Goal: Task Accomplishment & Management: Complete application form

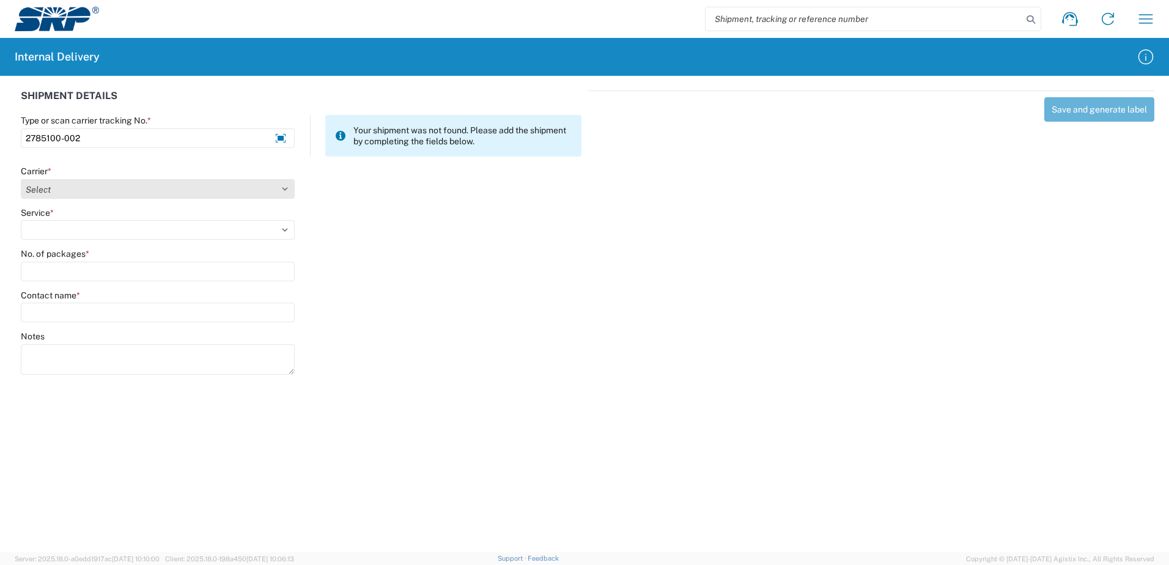
type input "2785100-002"
click at [284, 189] on select "Select Amazon Logistics ATI Trucking BC Dimerco Logistics Empire Southwest FedE…" at bounding box center [158, 189] width 274 height 20
select select "18714"
click at [21, 179] on select "Select Amazon Logistics ATI Trucking BC Dimerco Logistics Empire Southwest FedE…" at bounding box center [158, 189] width 274 height 20
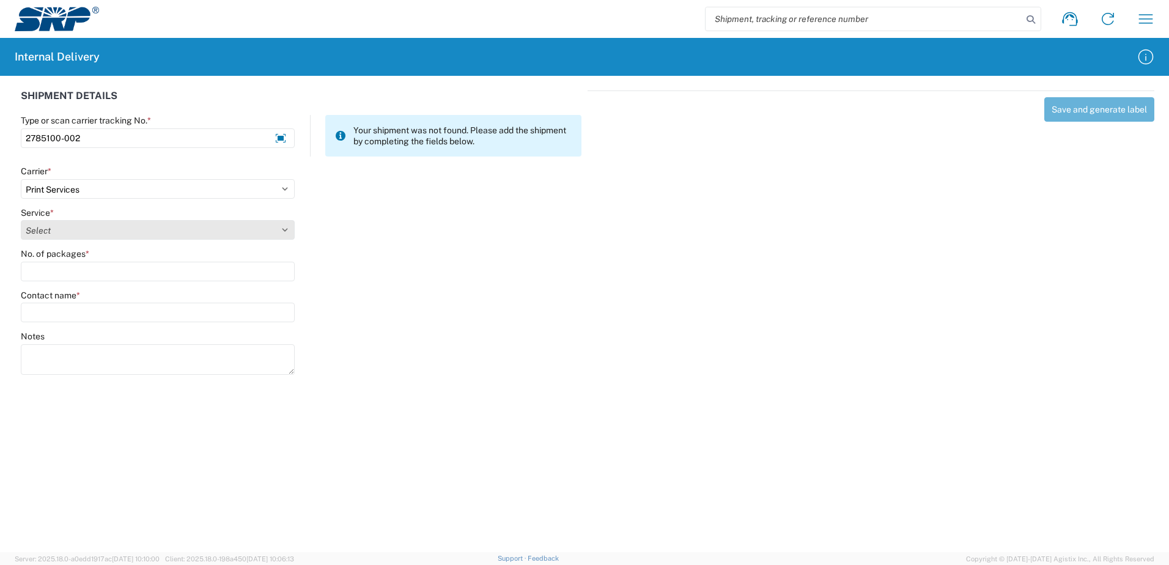
click at [283, 226] on select "Select Ground Inter-office" at bounding box center [158, 230] width 274 height 20
select select "35764"
click at [21, 220] on select "Select Ground Inter-office" at bounding box center [158, 230] width 274 height 20
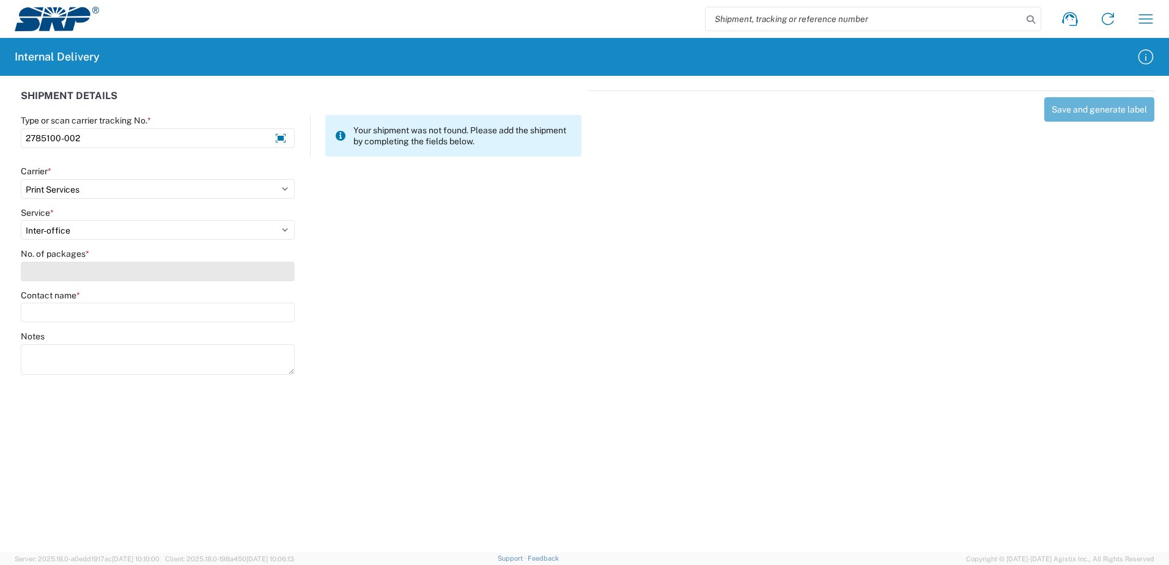
click at [265, 273] on input "No. of packages *" at bounding box center [158, 272] width 274 height 20
type input "1"
click at [242, 309] on input "Contact name *" at bounding box center [158, 313] width 274 height 20
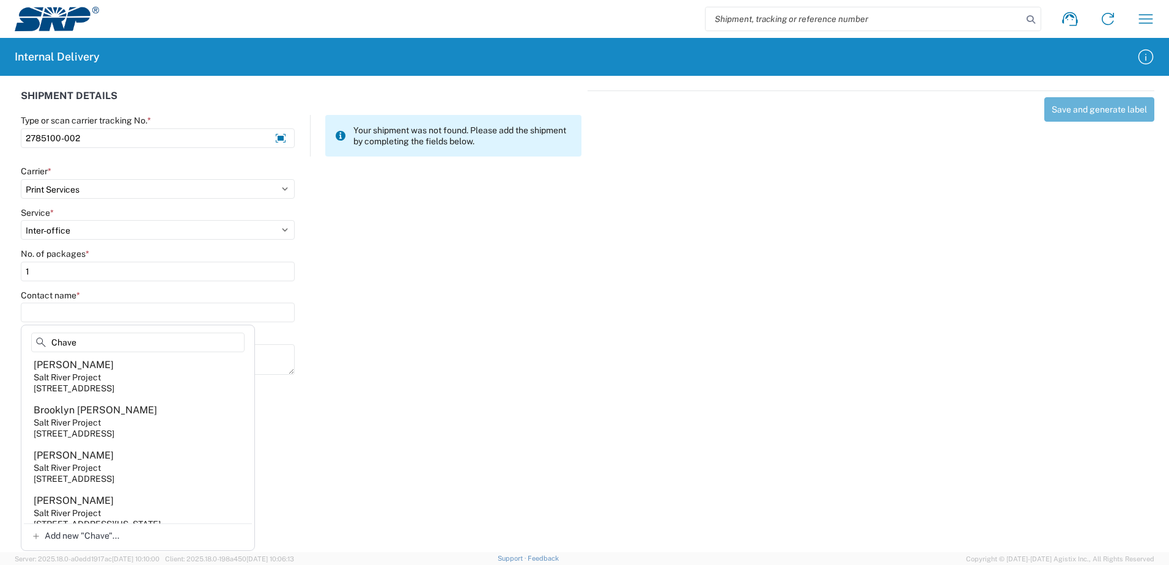
scroll to position [795, 0]
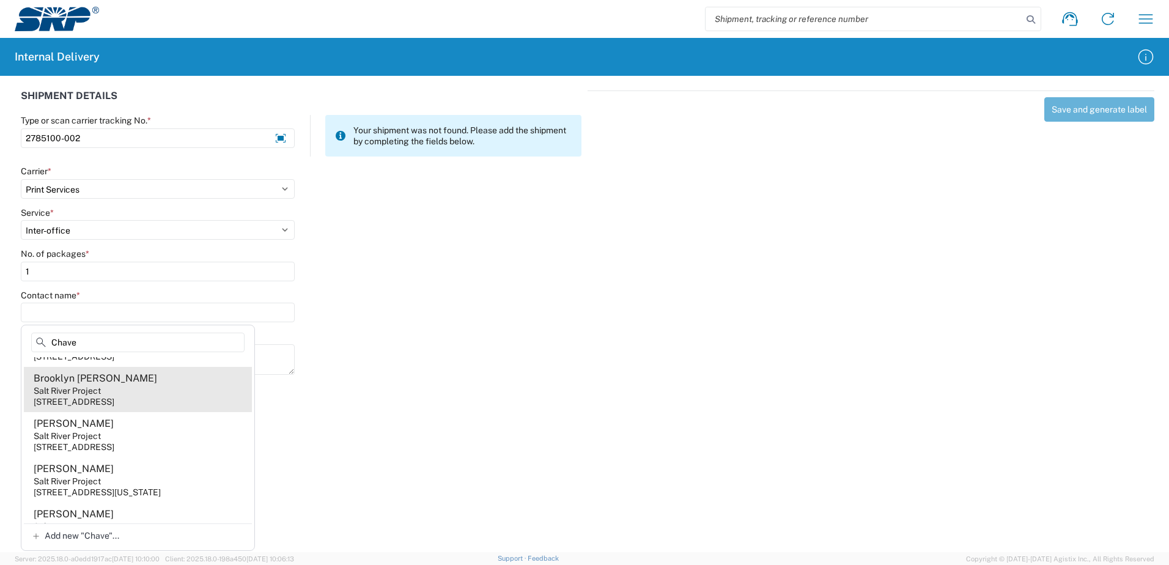
type input "Chave"
click at [101, 389] on div "Salt River Project" at bounding box center [67, 390] width 67 height 11
type input "Brooklyn Chavez"
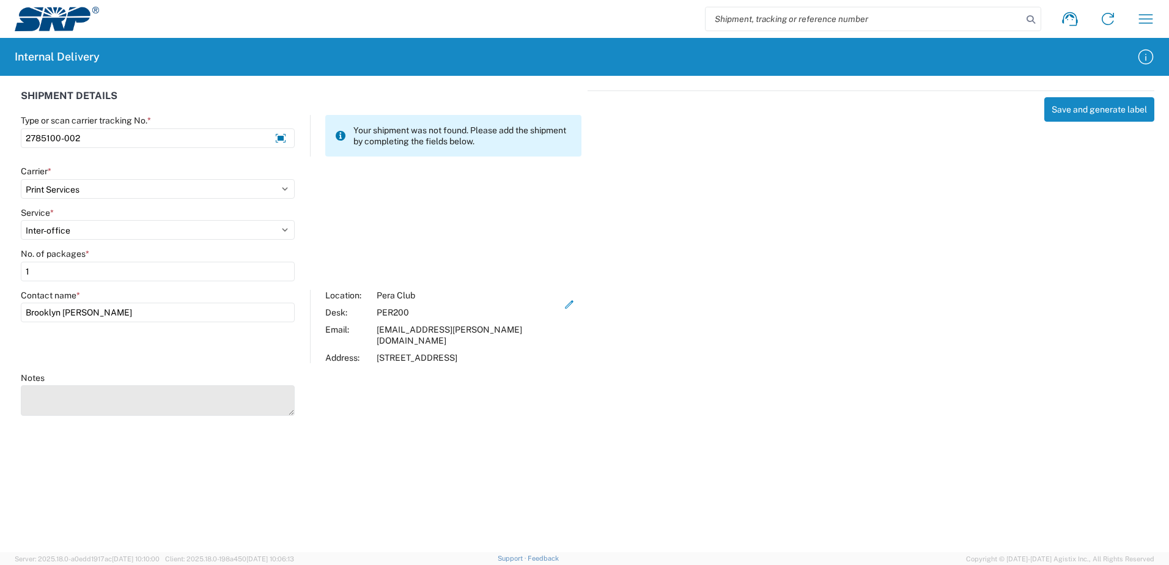
click at [101, 388] on textarea "Notes" at bounding box center [158, 400] width 274 height 31
type textarea "P"
click at [21, 385] on textarea "Half Steet Card" at bounding box center [158, 400] width 274 height 31
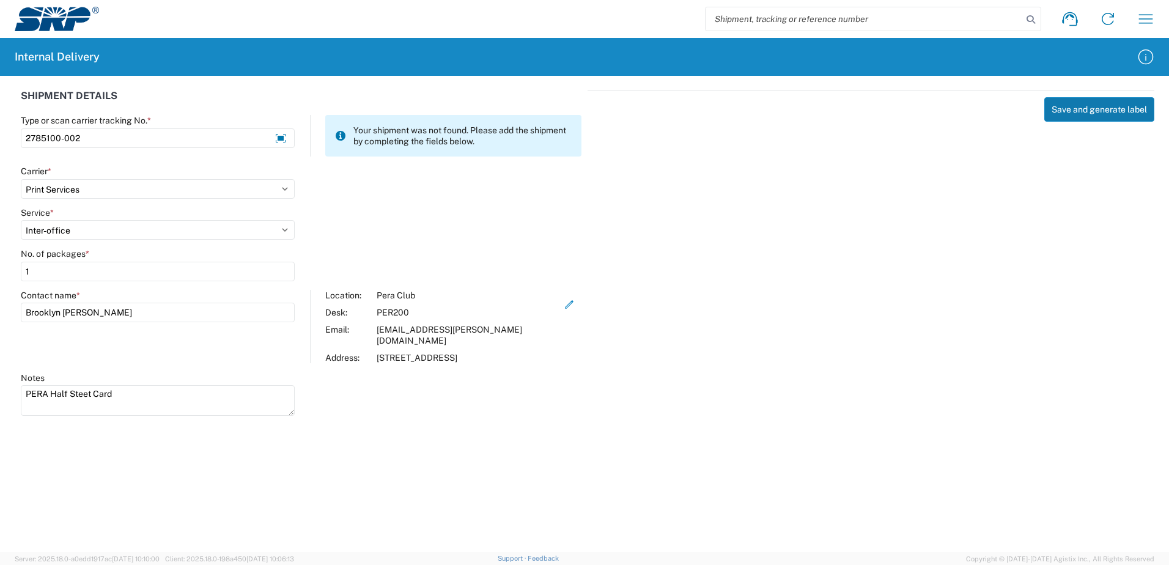
type textarea "PERA Half Steet Card"
click at [1061, 111] on button "Save and generate label" at bounding box center [1099, 109] width 110 height 24
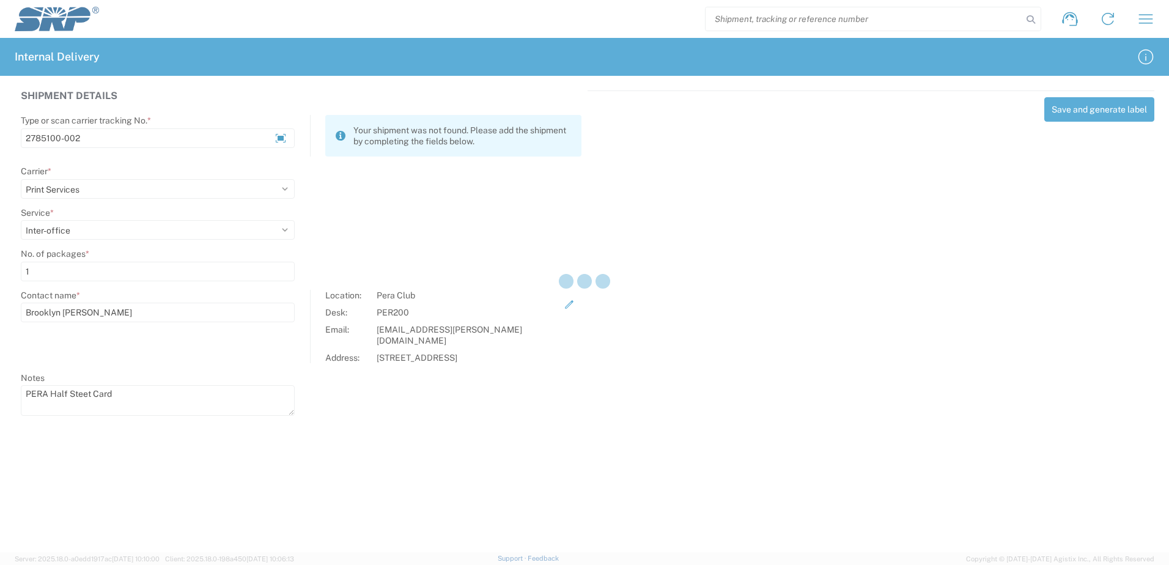
select select
